Goal: Navigation & Orientation: Find specific page/section

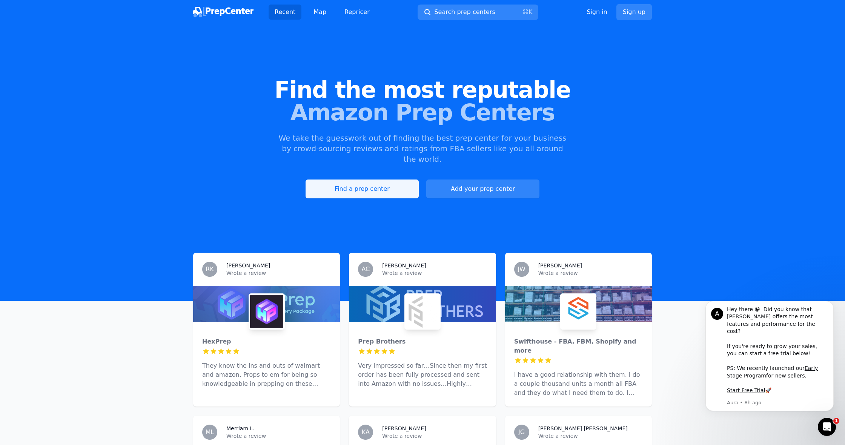
click at [376, 179] on link "Find a prep center" at bounding box center [361, 188] width 113 height 19
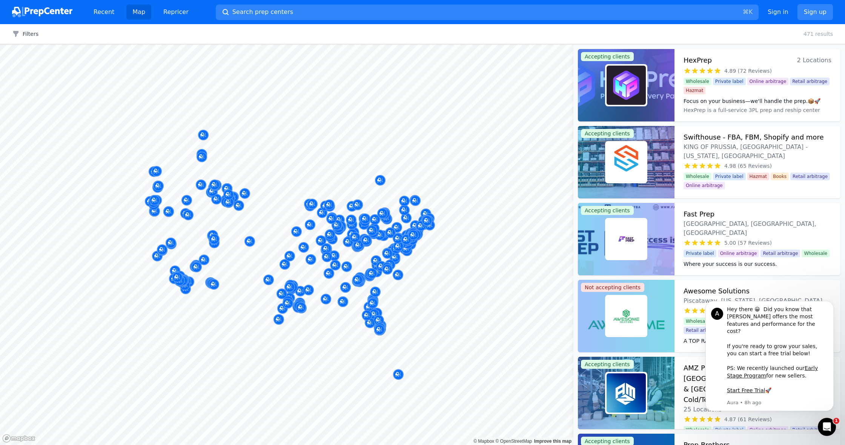
click at [408, 239] on div at bounding box center [398, 238] width 145 height 6
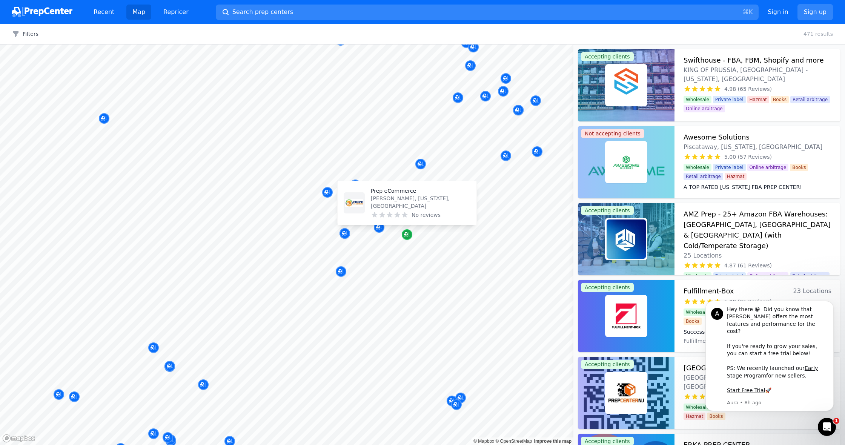
click at [406, 230] on div "Map marker" at bounding box center [407, 234] width 11 height 11
click at [405, 210] on div "Prep eCommerce Parlin, New Jersey, US No reviews" at bounding box center [421, 203] width 100 height 32
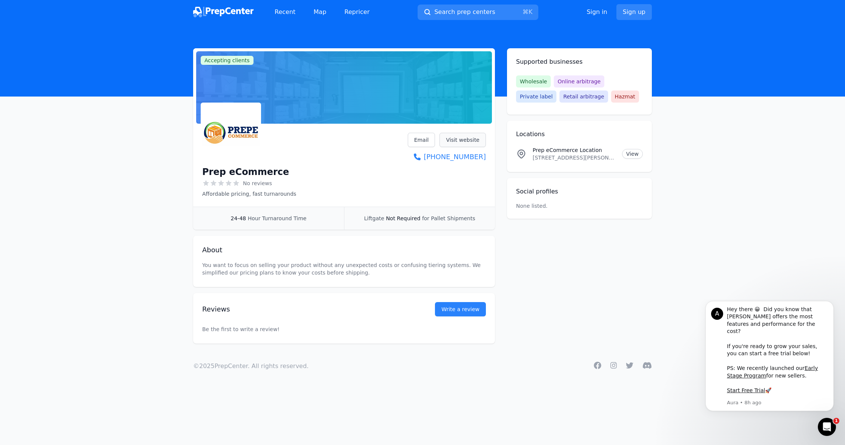
click at [468, 141] on link "Visit website" at bounding box center [462, 140] width 46 height 14
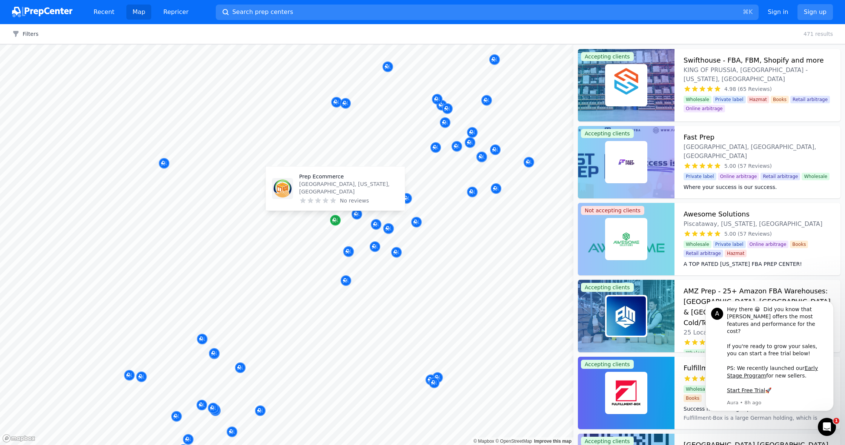
click at [334, 222] on icon "Map marker" at bounding box center [335, 220] width 6 height 8
click at [337, 199] on div "No reviews" at bounding box center [349, 201] width 100 height 8
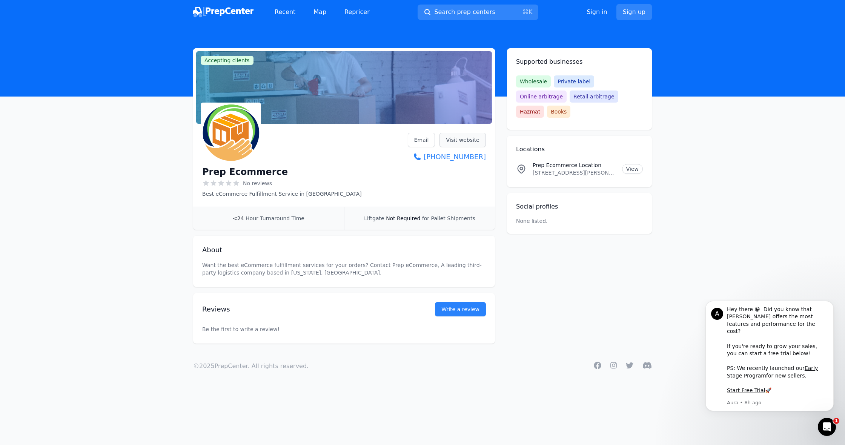
click at [457, 138] on link "Visit website" at bounding box center [462, 140] width 46 height 14
